Goal: Find specific page/section: Find specific page/section

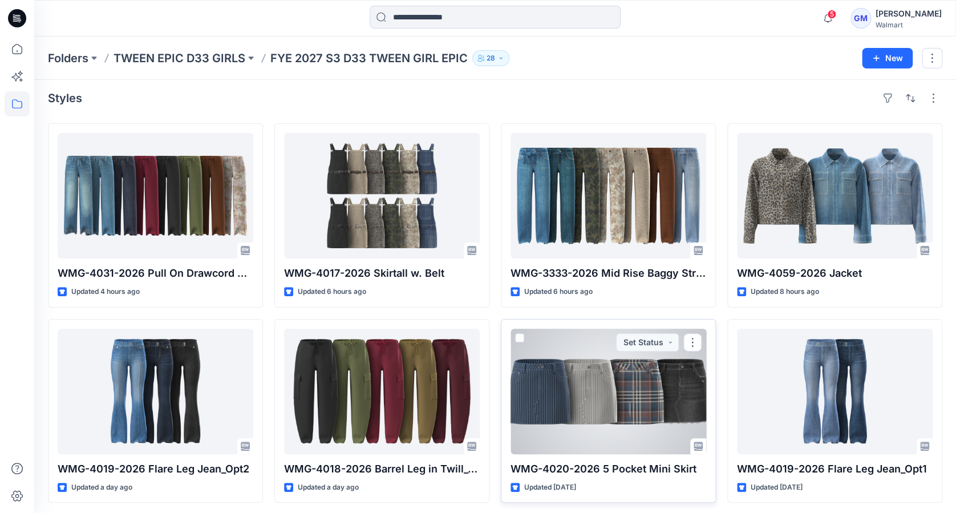
scroll to position [8, 0]
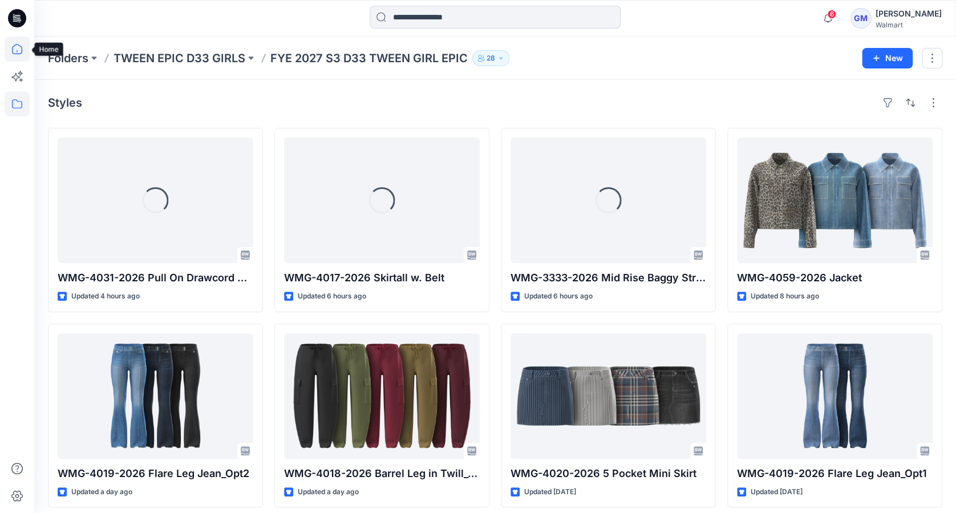
click at [17, 46] on icon at bounding box center [17, 48] width 25 height 25
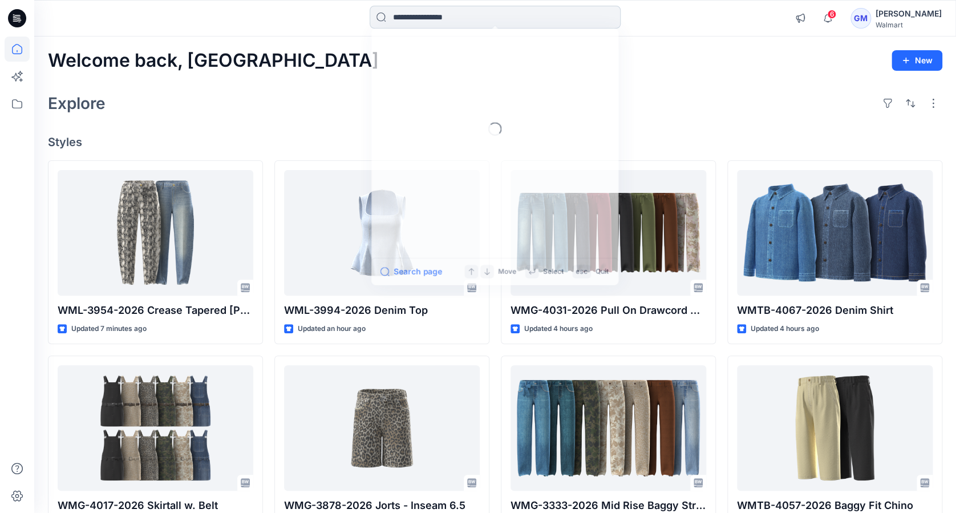
click at [459, 15] on input at bounding box center [494, 17] width 251 height 23
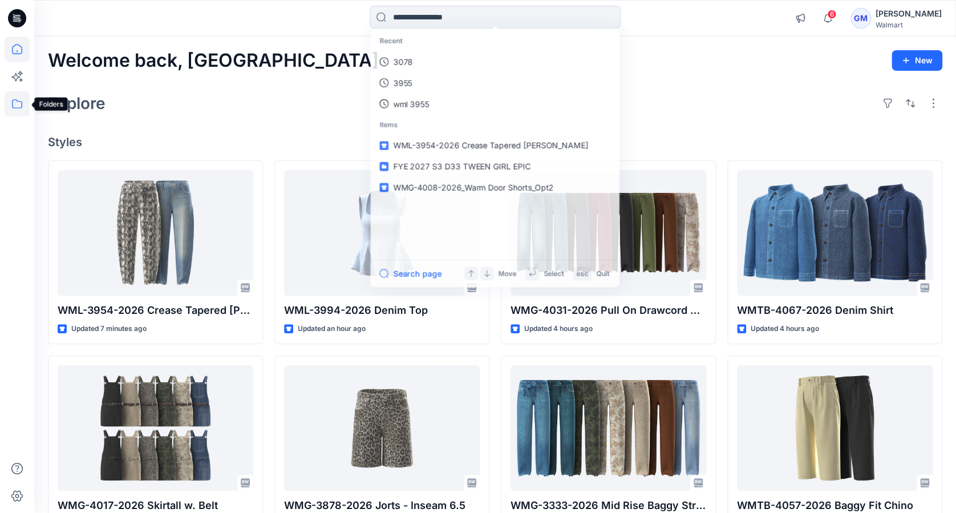
drag, startPoint x: 13, startPoint y: 105, endPoint x: 26, endPoint y: 107, distance: 12.6
click at [13, 105] on icon at bounding box center [17, 103] width 25 height 25
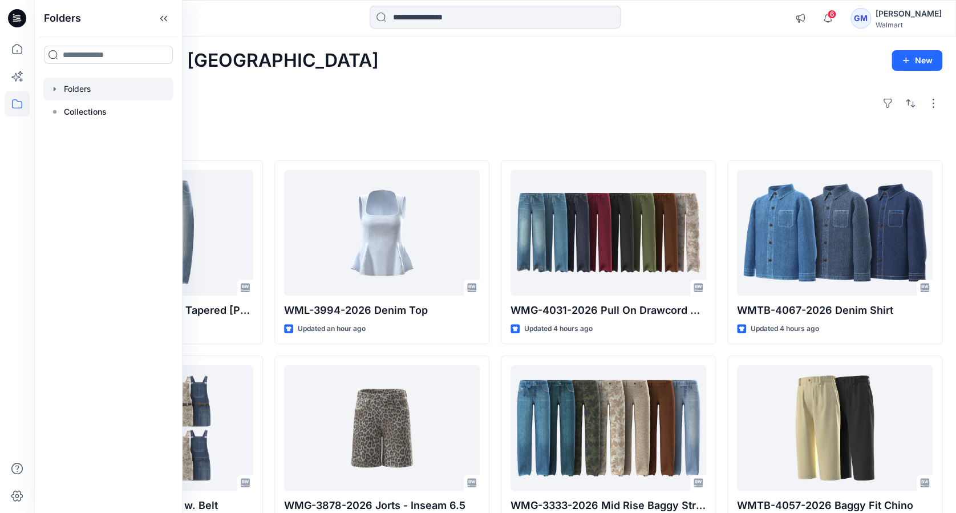
click at [91, 94] on div at bounding box center [108, 89] width 130 height 23
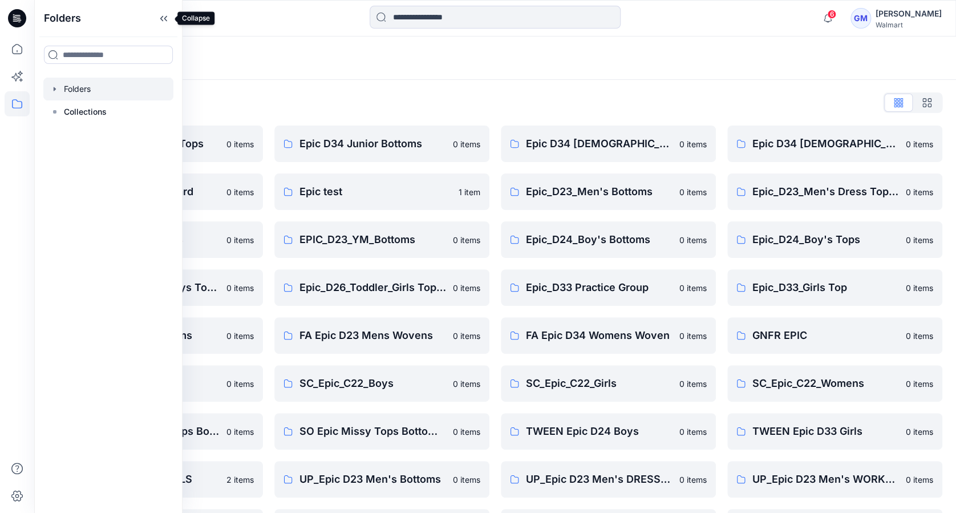
click at [164, 18] on icon at bounding box center [164, 18] width 18 height 19
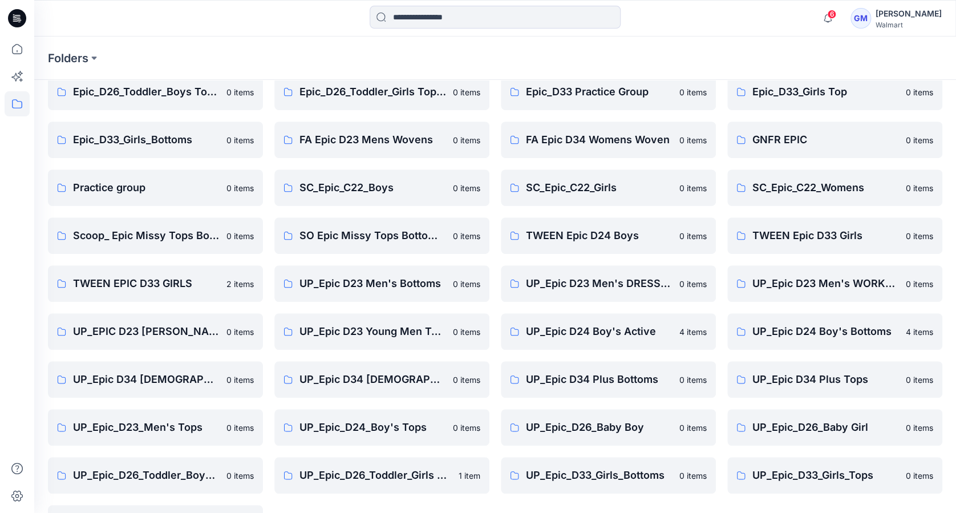
scroll to position [228, 0]
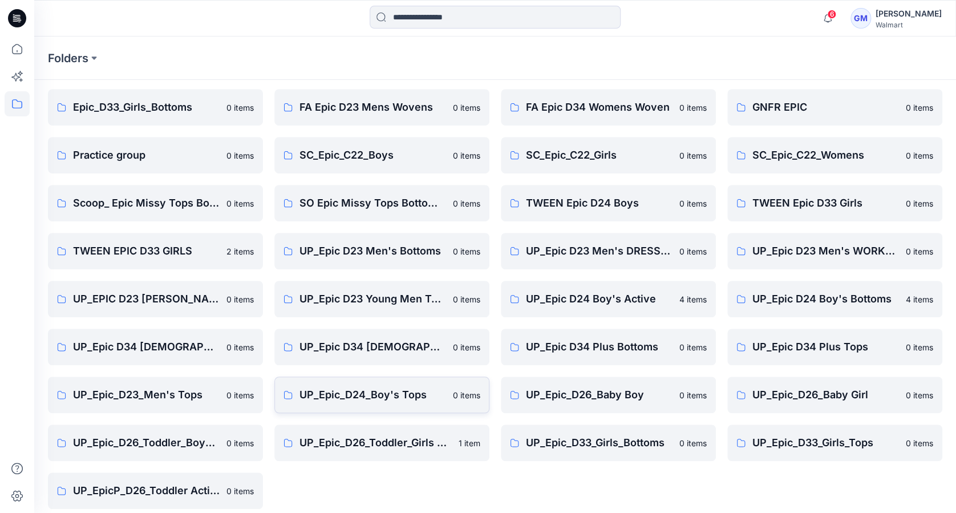
click at [409, 396] on p "UP_Epic_D24_Boy's Tops" at bounding box center [372, 395] width 147 height 16
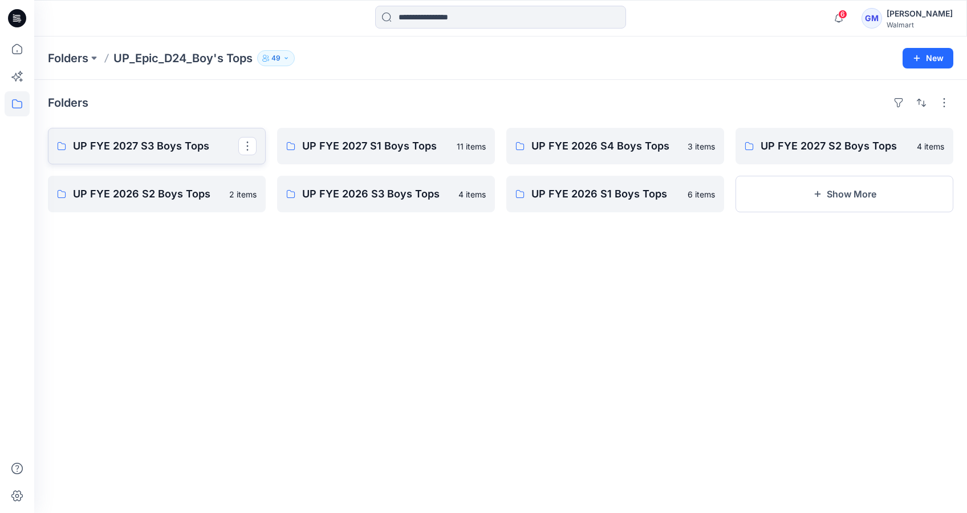
click at [157, 139] on p "UP FYE 2027 S3 Boys Tops" at bounding box center [155, 146] width 165 height 16
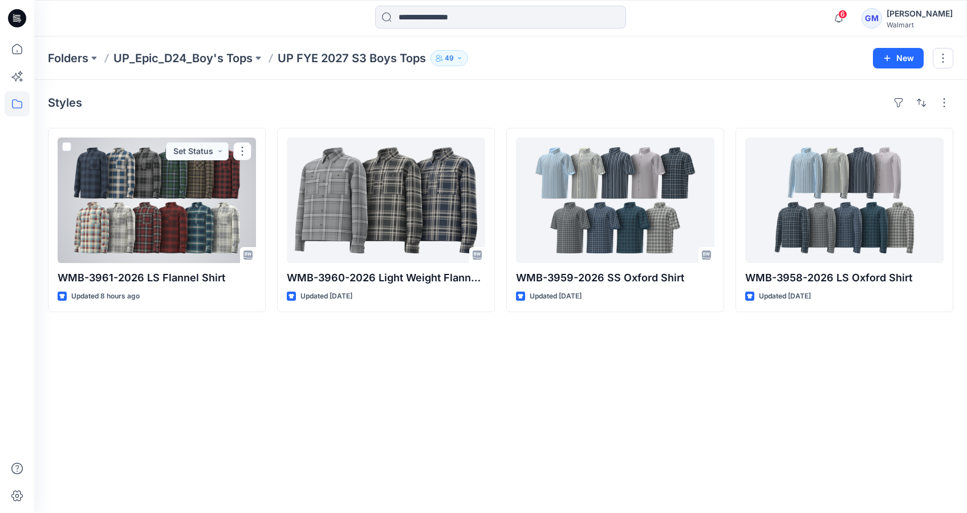
click at [136, 209] on div at bounding box center [157, 199] width 198 height 125
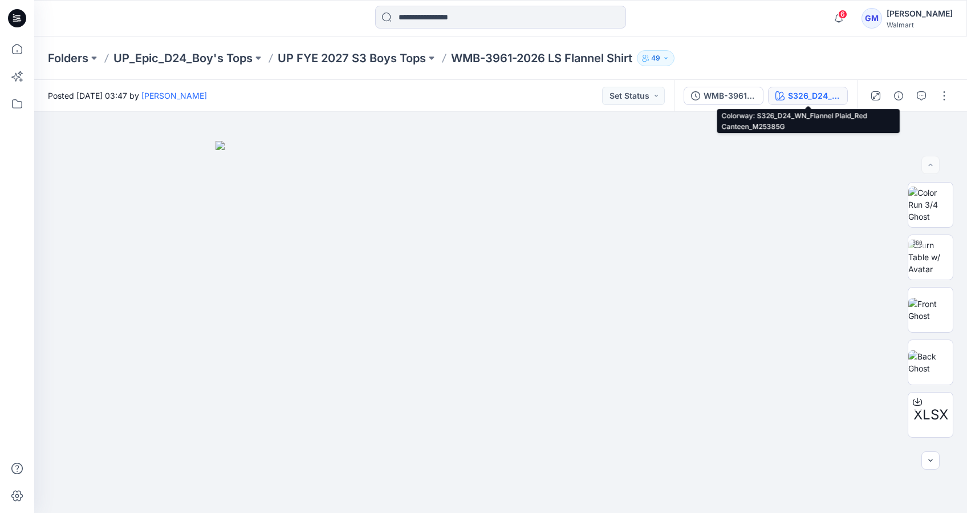
click at [828, 94] on div "S326_D24_WN_Flannel Plaid_Red Canteen_M25385G" at bounding box center [814, 96] width 52 height 13
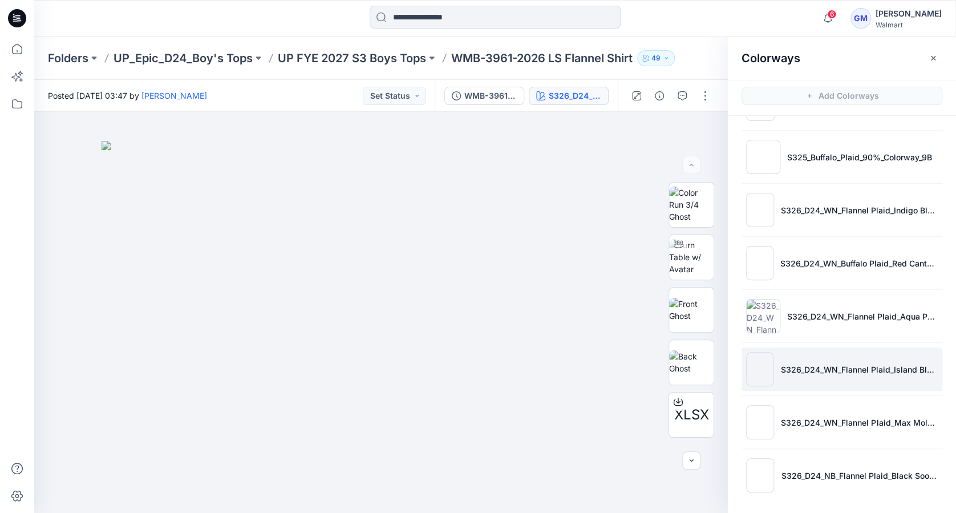
scroll to position [3, 0]
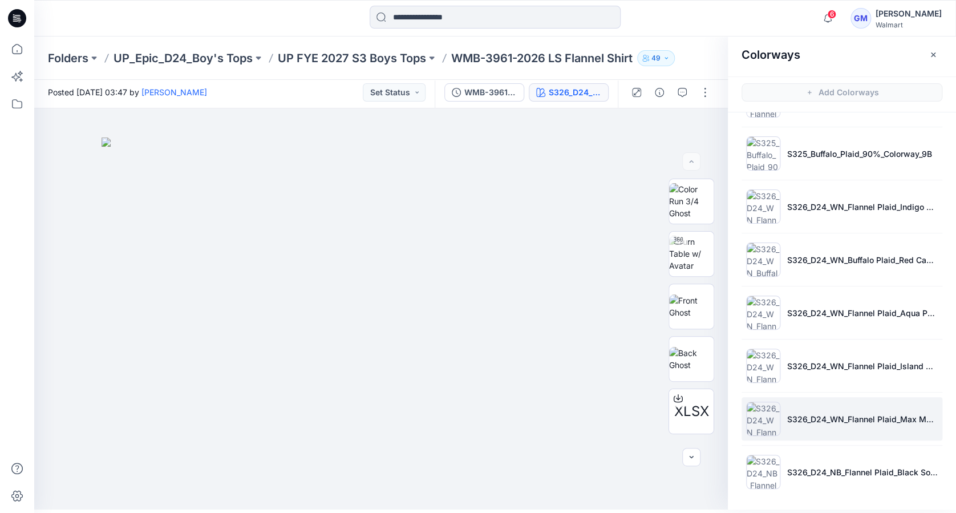
click at [758, 417] on img at bounding box center [763, 418] width 34 height 34
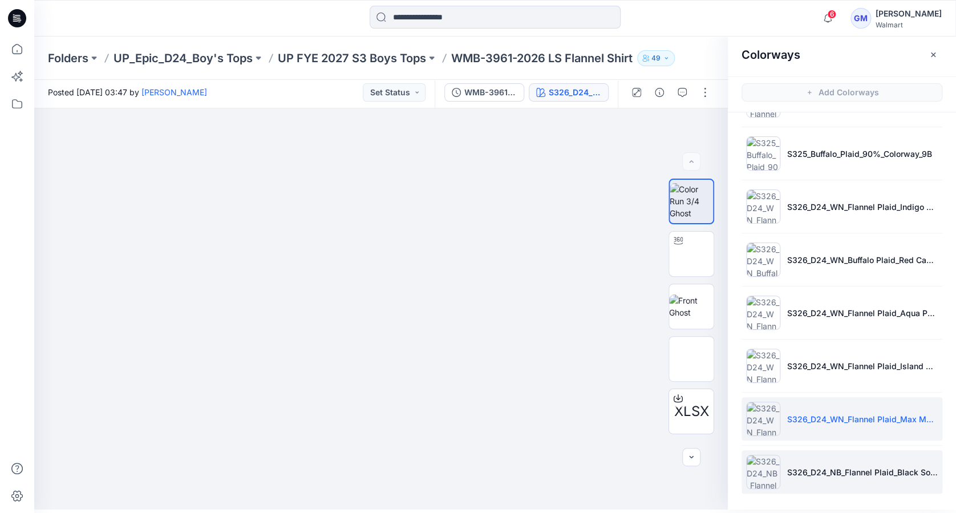
click at [757, 463] on img at bounding box center [763, 471] width 34 height 34
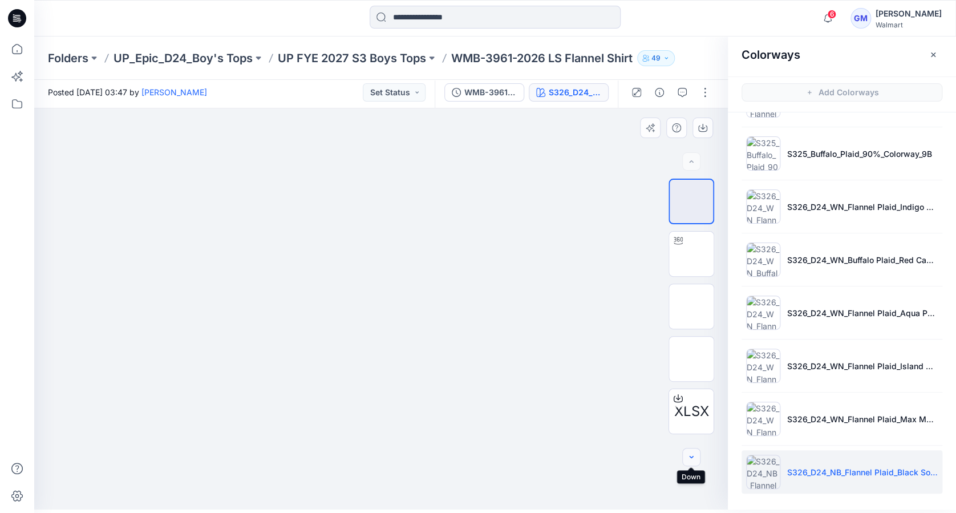
click at [689, 460] on icon "button" at bounding box center [690, 456] width 9 height 9
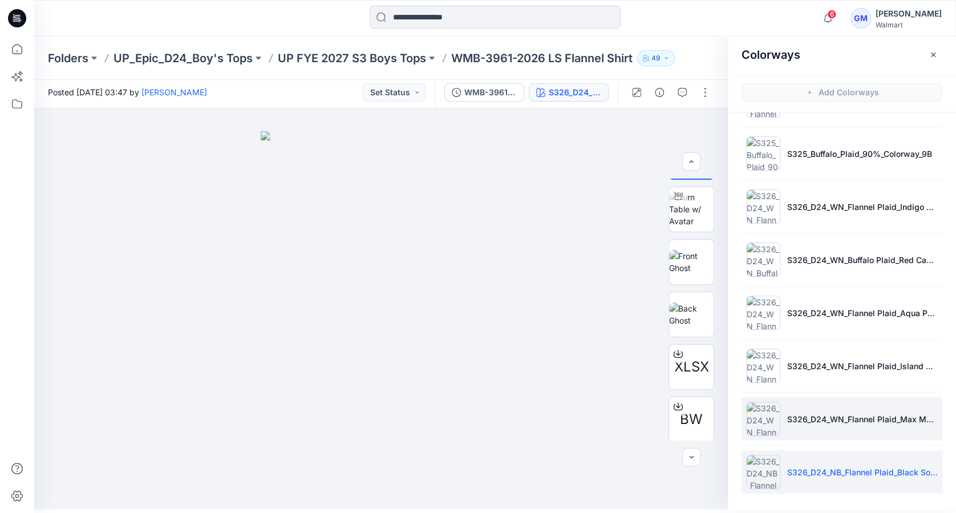
click at [757, 419] on img at bounding box center [763, 418] width 34 height 34
